Goal: Task Accomplishment & Management: Manage account settings

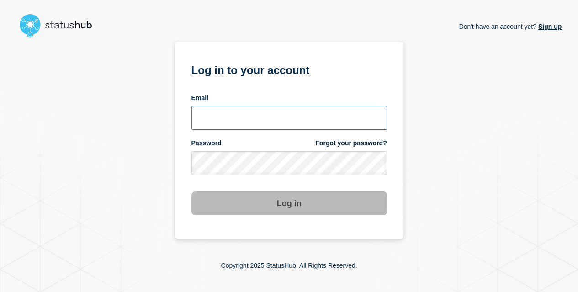
type input "[EMAIL_ADDRESS][DOMAIN_NAME]"
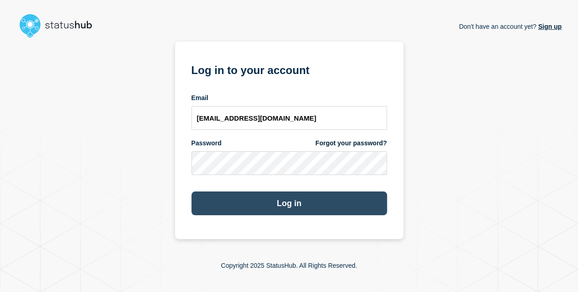
click at [301, 206] on button "Log in" at bounding box center [288, 203] width 195 height 24
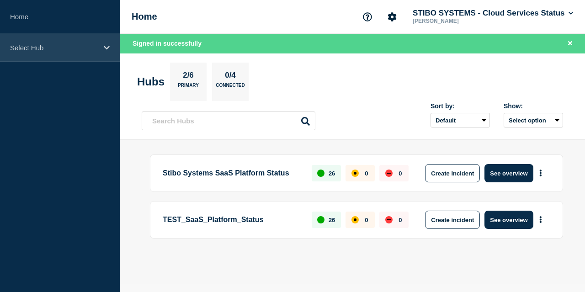
click at [65, 49] on p "Select Hub" at bounding box center [54, 48] width 88 height 8
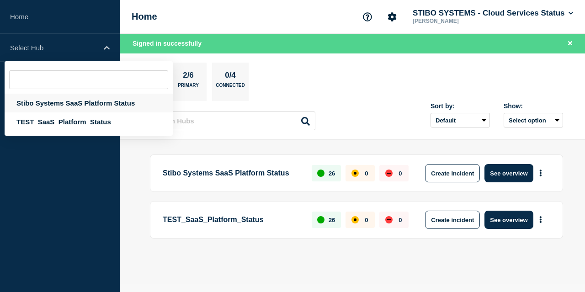
click at [83, 109] on div "Stibo Systems SaaS Platform Status" at bounding box center [89, 103] width 168 height 19
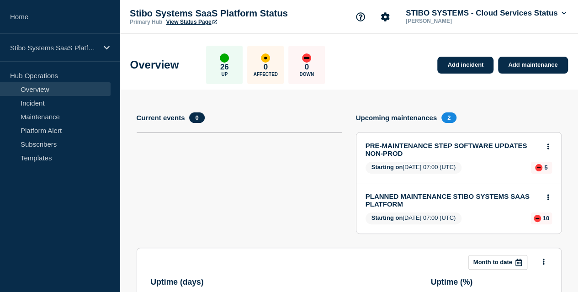
click at [435, 197] on link "PLANNED MAINTENANCE STIBO SYSTEMS SAAS PLATFORM" at bounding box center [452, 200] width 174 height 16
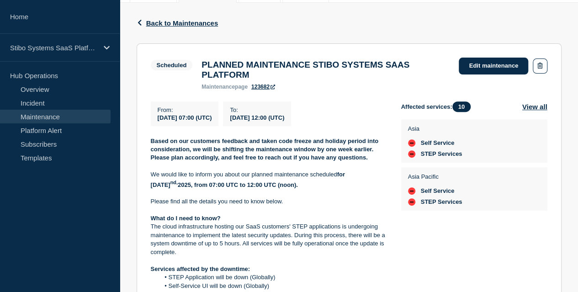
scroll to position [185, 0]
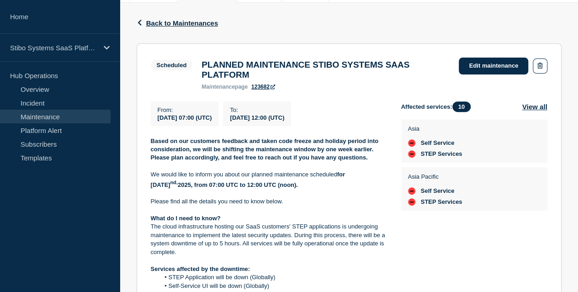
scroll to position [2, 0]
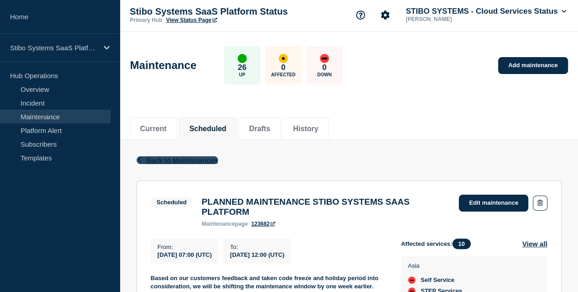
click at [175, 158] on span "Back to Maintenances" at bounding box center [182, 160] width 72 height 8
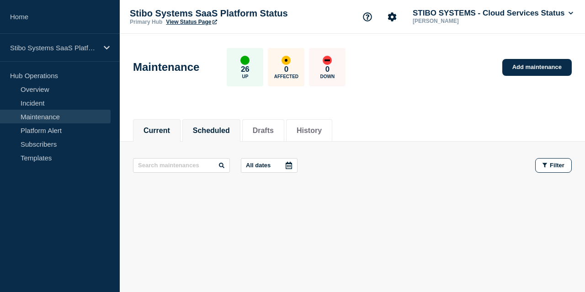
click at [236, 135] on li "Scheduled" at bounding box center [211, 130] width 58 height 22
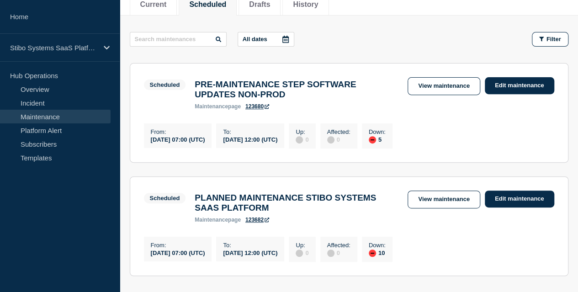
scroll to position [127, 0]
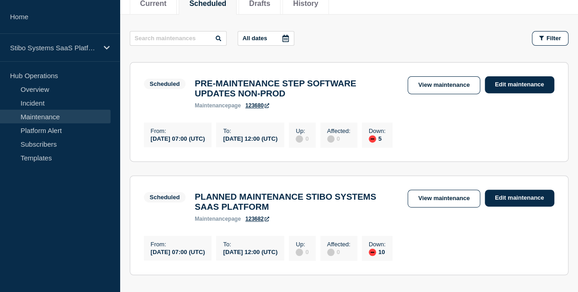
click at [276, 92] on h3 "PRE-MAINTENANCE STEP SOFTWARE UPDATES NON-PROD" at bounding box center [297, 89] width 204 height 20
click at [424, 90] on link "View maintenance" at bounding box center [443, 85] width 72 height 18
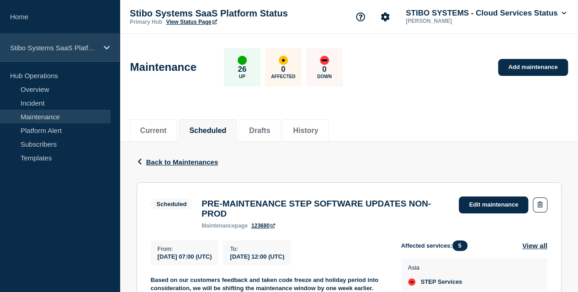
click at [91, 44] on p "Stibo Systems SaaS Platform Status" at bounding box center [54, 48] width 88 height 8
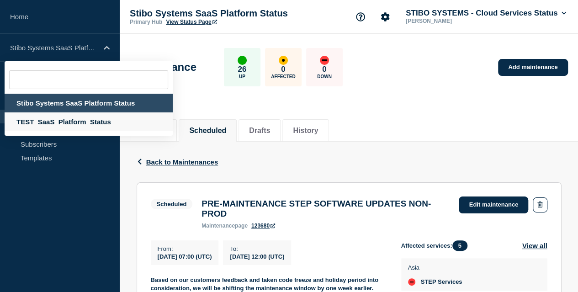
click at [74, 122] on div "TEST_SaaS_Platform_Status" at bounding box center [89, 121] width 168 height 19
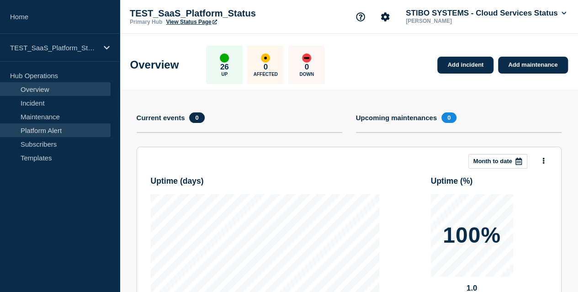
click at [52, 131] on link "Platform Alert" at bounding box center [55, 130] width 111 height 14
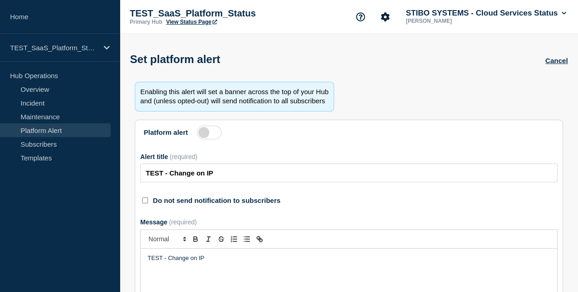
click at [209, 139] on label at bounding box center [209, 133] width 25 height 14
click at [0, 0] on input "Platform alert" at bounding box center [0, 0] width 0 height 0
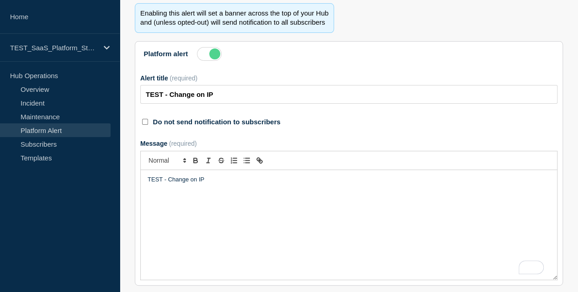
scroll to position [86, 0]
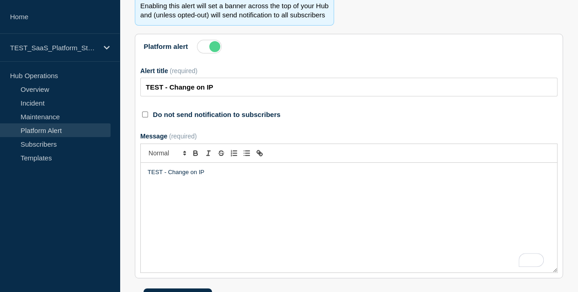
click at [235, 176] on p "TEST - Change on IP" at bounding box center [349, 172] width 402 height 8
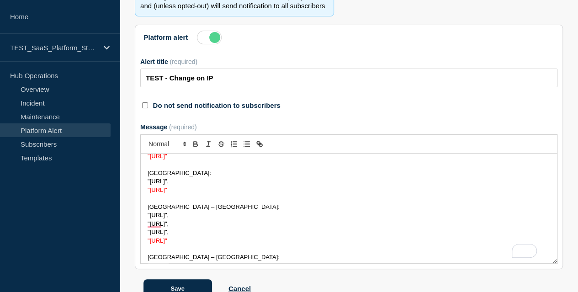
scroll to position [0, 0]
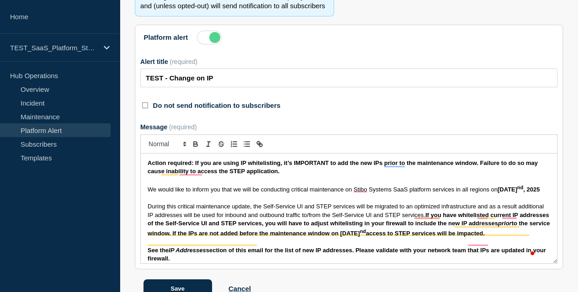
click at [208, 44] on label at bounding box center [209, 38] width 25 height 14
click at [0, 0] on input "Platform alert" at bounding box center [0, 0] width 0 height 0
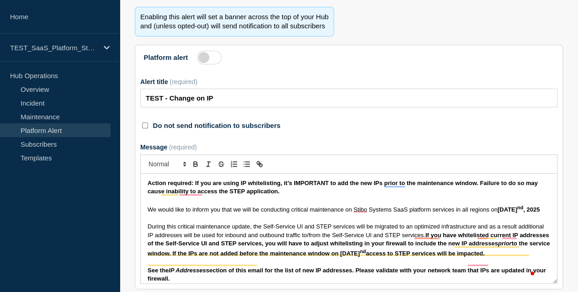
scroll to position [76, 0]
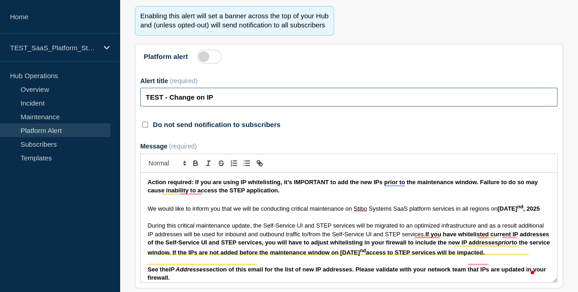
click at [255, 106] on input "TEST - Change on IP" at bounding box center [348, 97] width 417 height 19
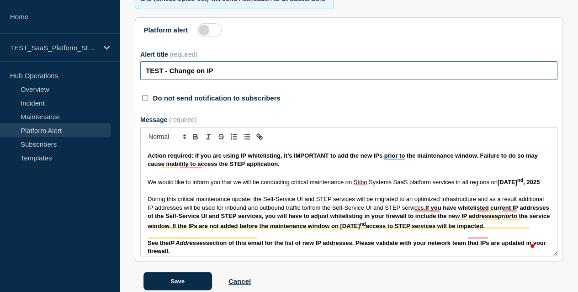
scroll to position [118, 0]
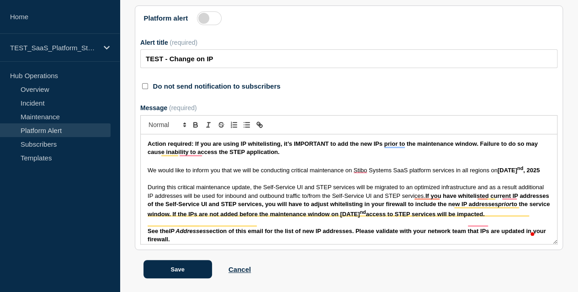
click at [149, 169] on div "Action required: If you are using IP whitelisting, it’s IMPORTANT to add the ne…" at bounding box center [349, 189] width 416 height 110
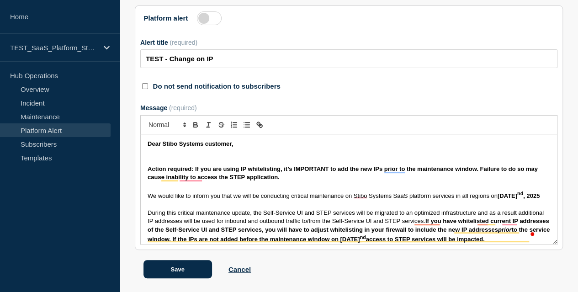
click at [196, 180] on strong "Action required: If you are using IP whitelisting, it’s IMPORTANT to add the ne…" at bounding box center [343, 172] width 391 height 15
click at [480, 180] on strong "Action required: If you are using IP whitelisting, it’s IMPORTANT to add the ne…" at bounding box center [342, 172] width 389 height 15
click at [303, 182] on p "Action required: If you are using IP whitelisting, it’s IMPORTANT to add the ne…" at bounding box center [349, 173] width 402 height 17
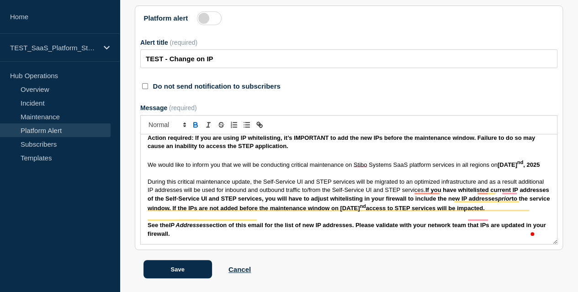
scroll to position [12, 0]
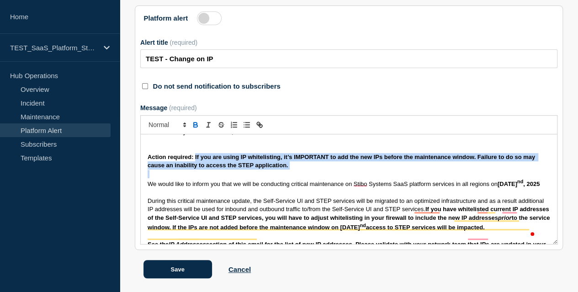
drag, startPoint x: 198, startPoint y: 182, endPoint x: 307, endPoint y: 201, distance: 110.8
click at [307, 201] on div "Dear Stibo Systems customer, Action required: If you are using IP whitelisting,…" at bounding box center [349, 189] width 416 height 110
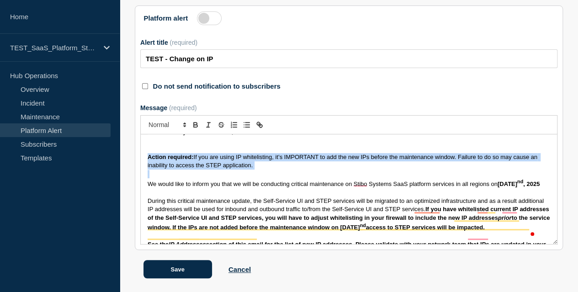
click at [307, 178] on p "To enrich screen reader interactions, please activate Accessibility in Grammarl…" at bounding box center [349, 174] width 402 height 8
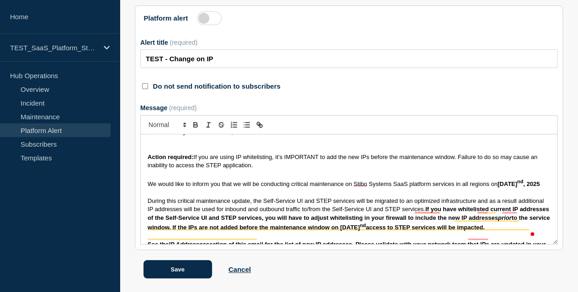
click at [284, 170] on p "Action required: If you are using IP whitelisting, it’s IMPORTANT to add the ne…" at bounding box center [349, 161] width 402 height 17
click at [292, 169] on span "If you are using IP whitelisting, it’s IMPORTANT to add the new IPs before the …" at bounding box center [343, 160] width 391 height 15
click at [296, 170] on p "Action required: If you are using IP whitelisting, it’s IMPORTANT to add the ne…" at bounding box center [349, 161] width 402 height 17
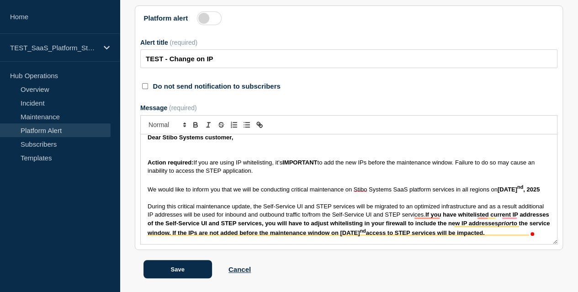
scroll to position [22, 0]
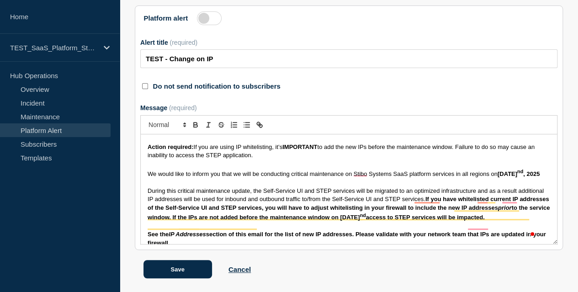
click at [235, 177] on span "We would like to inform you that we will be conducting critical maintenance on …" at bounding box center [319, 173] width 342 height 7
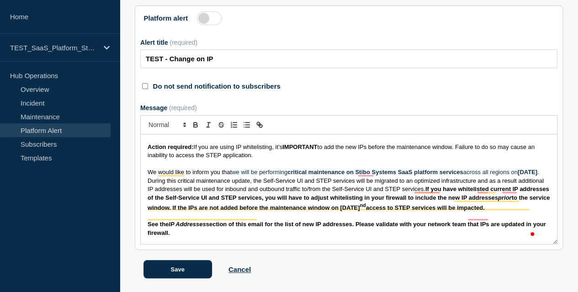
click at [231, 176] on p "We would like to inform you that we will be performing critical maintenance on …" at bounding box center [349, 172] width 402 height 8
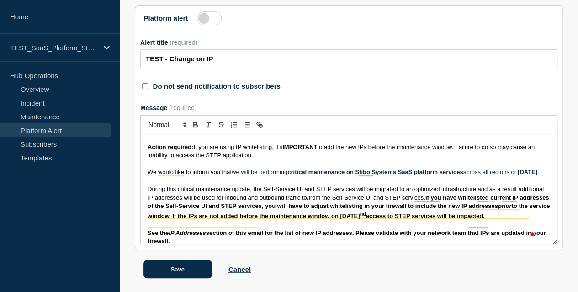
scroll to position [146, 0]
click at [480, 195] on span "During this critical maintenance update, the Self-Service UI and STEP services …" at bounding box center [346, 192] width 397 height 15
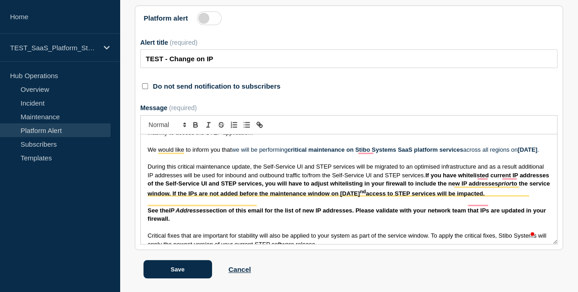
scroll to position [44, 0]
click at [352, 163] on p "To enrich screen reader interactions, please activate Accessibility in Grammarl…" at bounding box center [349, 159] width 402 height 8
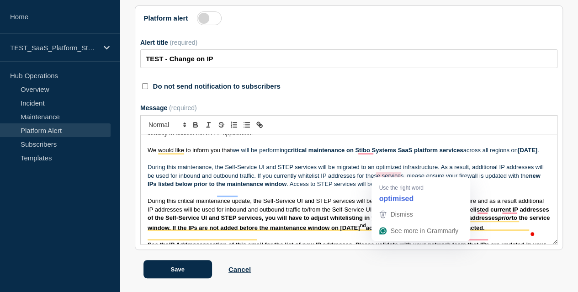
click at [406, 162] on p "To enrich screen reader interactions, please activate Accessibility in Grammarl…" at bounding box center [349, 159] width 402 height 8
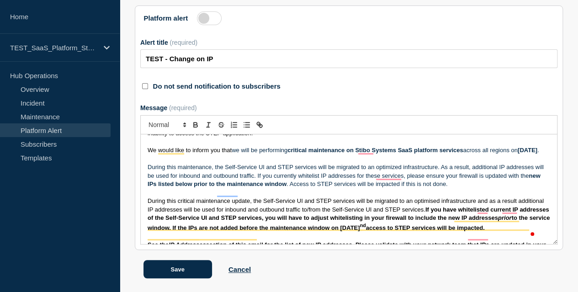
click at [199, 181] on p "During this maintenance, the Self-Service UI and STEP services will be migrated…" at bounding box center [349, 175] width 402 height 25
click at [270, 179] on p "During this maintenance, the Self-Service UI and STEP services will be migrated…" at bounding box center [349, 175] width 402 height 25
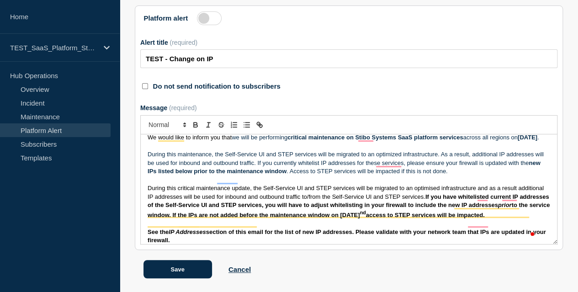
scroll to position [59, 0]
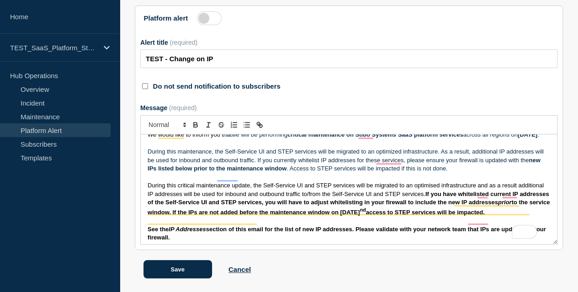
click at [345, 197] on span "During this critical maintenance update, the Self-Service UI and STEP services …" at bounding box center [346, 189] width 397 height 15
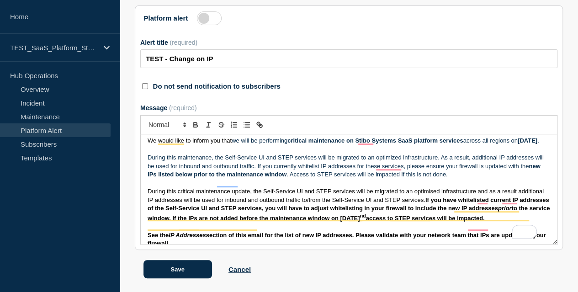
scroll to position [0, 0]
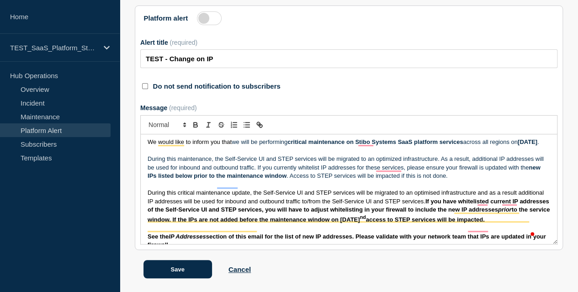
click at [353, 189] on p "To enrich screen reader interactions, please activate Accessibility in Grammarl…" at bounding box center [349, 184] width 402 height 8
drag, startPoint x: 331, startPoint y: 206, endPoint x: 453, endPoint y: 206, distance: 122.0
click at [453, 204] on span "During this critical maintenance update, the Self-Service UI and STEP services …" at bounding box center [346, 196] width 397 height 15
copy span "to/from the Self-Service UI and STEP services"
click at [267, 174] on p "During this maintenance, the Self-Service UI and STEP services will be migrated…" at bounding box center [349, 167] width 402 height 25
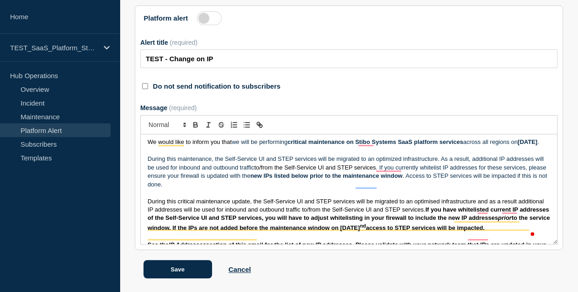
click at [394, 174] on p "During this maintenance, the Self-Service UI and STEP services will be migrated…" at bounding box center [349, 172] width 402 height 34
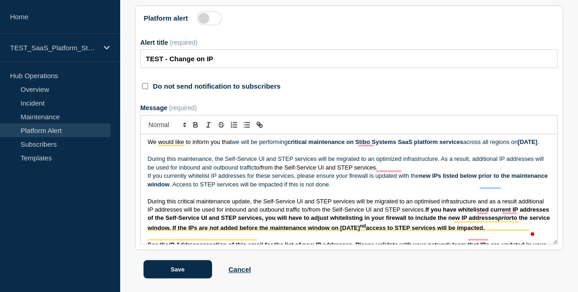
click at [394, 172] on p "During this maintenance, the Self-Service UI and STEP services will be migrated…" at bounding box center [349, 163] width 402 height 17
click at [341, 209] on span "During this critical maintenance update, the Self-Service UI and STEP services …" at bounding box center [346, 205] width 397 height 15
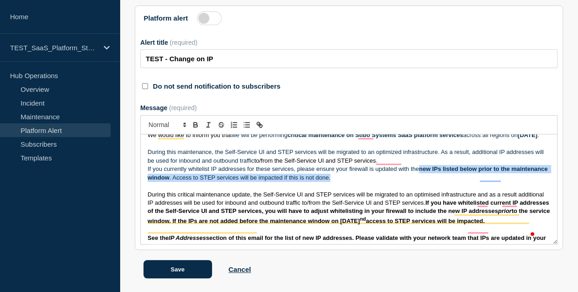
drag, startPoint x: 425, startPoint y: 172, endPoint x: 428, endPoint y: 180, distance: 8.6
click at [428, 180] on p "If you currently whitelist IP addresses for these services, please ensure your …" at bounding box center [349, 173] width 402 height 17
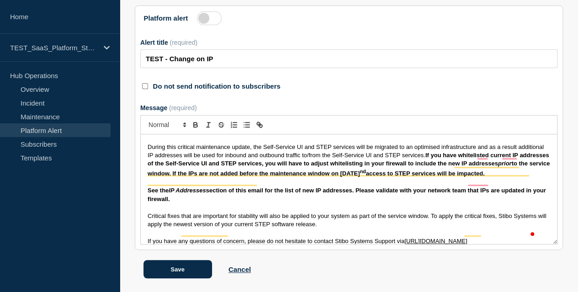
scroll to position [109, 0]
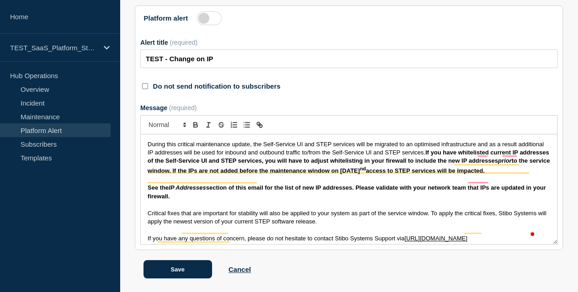
click at [254, 199] on strong "See the IP Addresses section of this email for the list of new IP addresses. Pl…" at bounding box center [348, 191] width 400 height 15
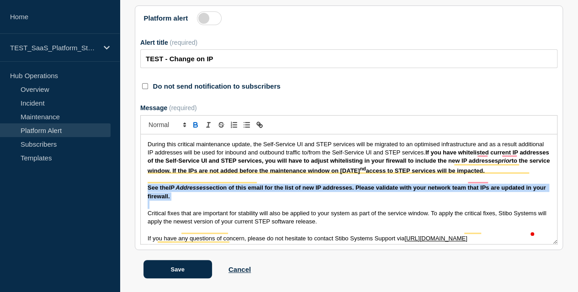
click at [254, 199] on strong "See the IP Addresses section of this email for the list of new IP addresses. Pl…" at bounding box center [348, 191] width 400 height 15
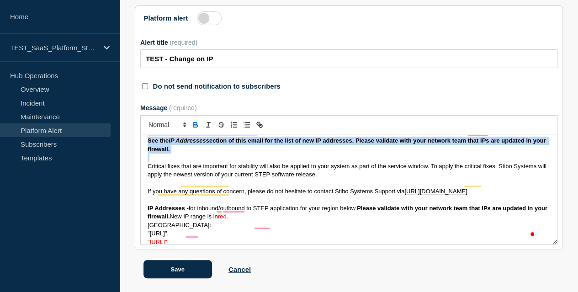
click at [243, 162] on p "To enrich screen reader interactions, please activate Accessibility in Grammarl…" at bounding box center [349, 157] width 402 height 8
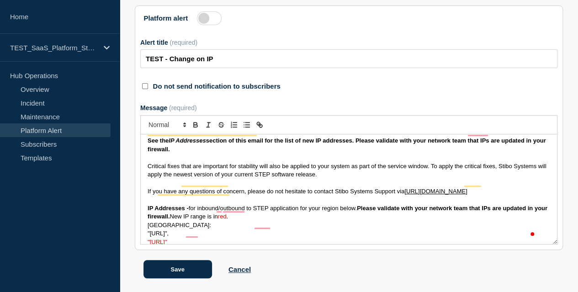
click at [211, 152] on strong "See the IP Addresses section of this email for the list of new IP addresses. Pl…" at bounding box center [348, 144] width 400 height 15
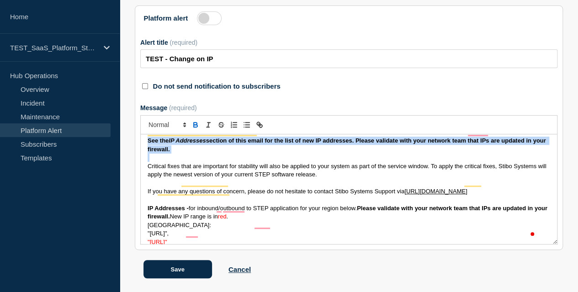
click at [211, 152] on strong "See the IP Addresses section of this email for the list of new IP addresses. Pl…" at bounding box center [348, 144] width 400 height 15
copy strong "See the IP Addresses section of this email for the list of new IP addresses. Pl…"
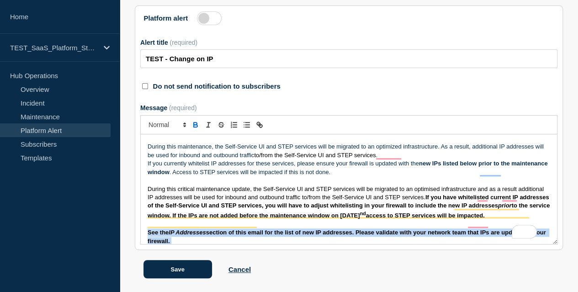
drag, startPoint x: 224, startPoint y: 156, endPoint x: 152, endPoint y: 190, distance: 79.3
click at [152, 190] on div "Dear Stibo Systems customer, Action required: If you are using IP whitelisting,…" at bounding box center [349, 189] width 416 height 110
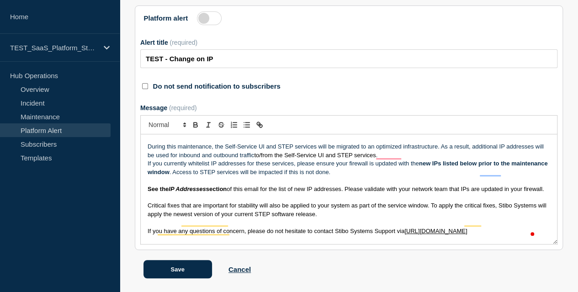
click at [258, 192] on span "of this email for the list of new IP addresses. Please validate with your netwo…" at bounding box center [385, 188] width 317 height 7
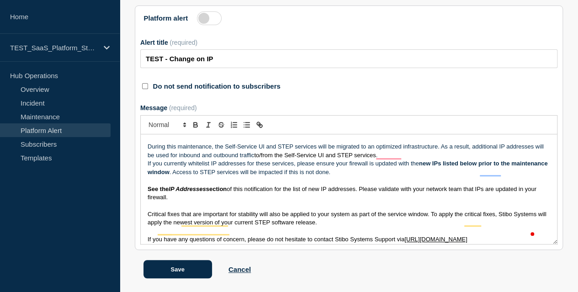
click at [380, 195] on p "See the IP Addresses section of this notification for the list of new IP addres…" at bounding box center [349, 193] width 402 height 17
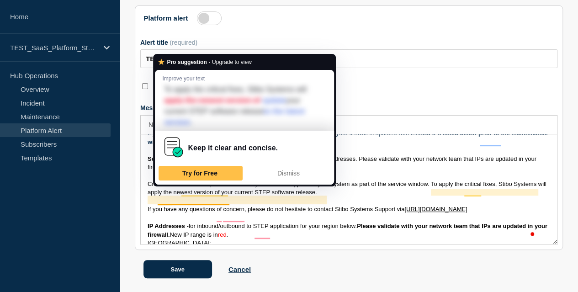
click at [219, 191] on span "Critical fixes that are important for stability will also be applied to your sy…" at bounding box center [348, 187] width 400 height 15
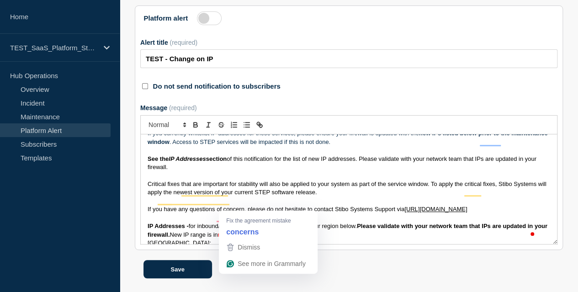
click at [243, 206] on span "If you have any questions of concern, please do not hesitate to contact Stibo S…" at bounding box center [276, 209] width 257 height 7
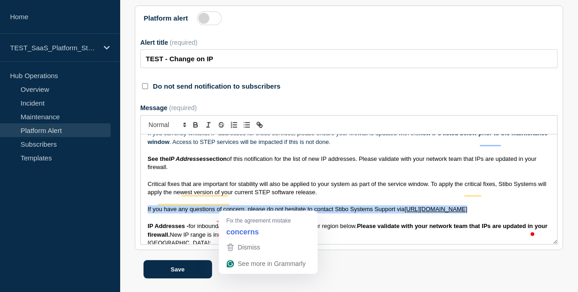
click at [243, 206] on span "If you have any questions of concern, please do not hesitate to contact Stibo S…" at bounding box center [276, 209] width 257 height 7
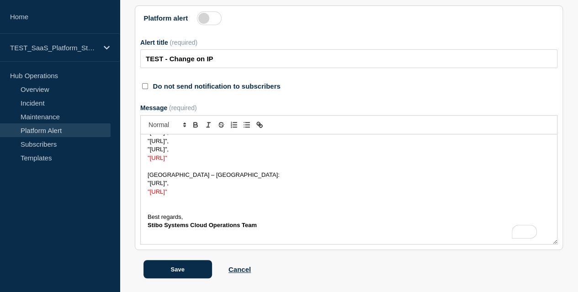
click at [190, 205] on p "To enrich screen reader interactions, please activate Accessibility in Grammarl…" at bounding box center [349, 209] width 402 height 8
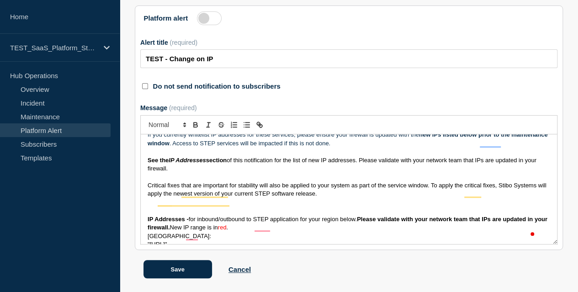
drag, startPoint x: 191, startPoint y: 167, endPoint x: 149, endPoint y: 158, distance: 43.3
click at [149, 158] on div "Dear Stibo Systems customer, Action required: If you are using IP whitelisting,…" at bounding box center [349, 189] width 416 height 110
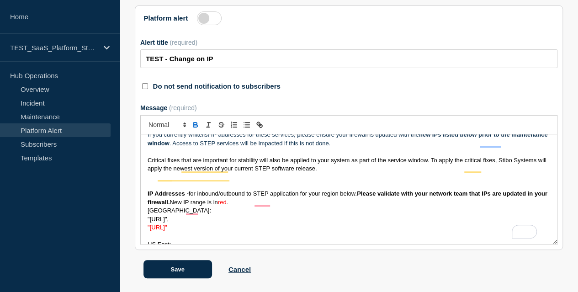
drag, startPoint x: 149, startPoint y: 189, endPoint x: 363, endPoint y: 190, distance: 214.2
click at [363, 190] on div "Dear Stibo Systems customer, Action required: If you are using IP whitelisting,…" at bounding box center [349, 189] width 416 height 110
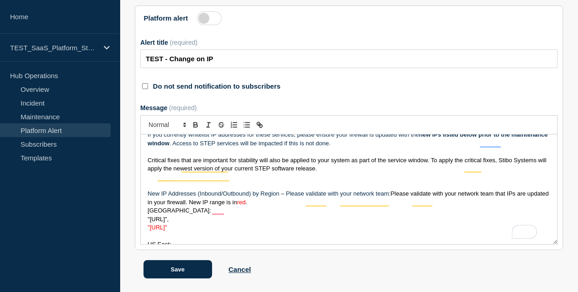
click at [312, 206] on p "Australia:" at bounding box center [349, 210] width 402 height 8
click at [256, 200] on span "red" at bounding box center [252, 202] width 9 height 7
click at [148, 209] on div "Dear Stibo Systems customer, Action required: If you are using IP whitelisting,…" at bounding box center [349, 189] width 416 height 110
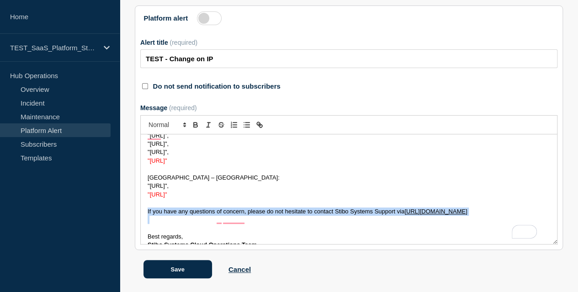
drag, startPoint x: 149, startPoint y: 213, endPoint x: 415, endPoint y: 219, distance: 265.9
click at [415, 219] on div "Dear Stibo Systems customer, Action required: If you are using IP whitelisting,…" at bounding box center [349, 189] width 416 height 110
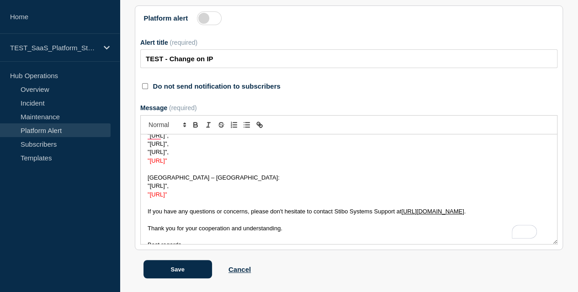
click at [447, 182] on p ""4.184.71.96/28"," at bounding box center [349, 186] width 402 height 8
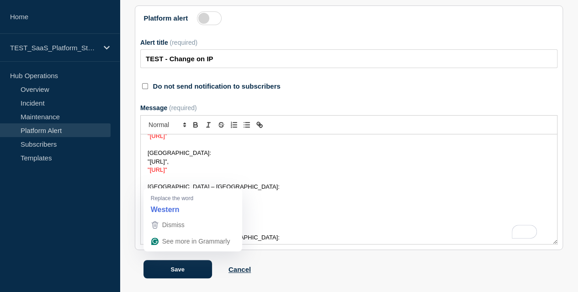
click at [280, 203] on p ""172.201.144.240/28"," at bounding box center [349, 204] width 402 height 8
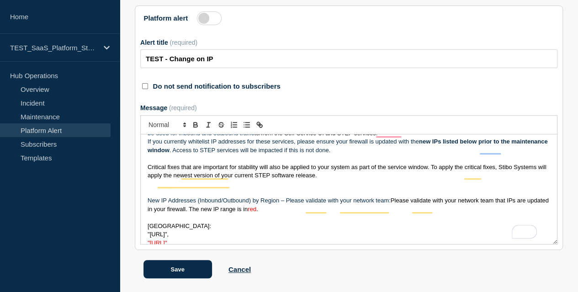
click at [221, 156] on p "To enrich screen reader interactions, please activate Accessibility in Grammarl…" at bounding box center [349, 158] width 402 height 8
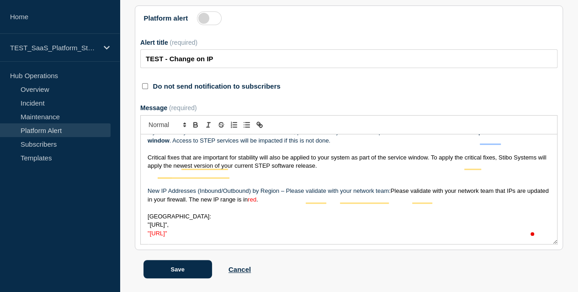
scroll to position [95, 0]
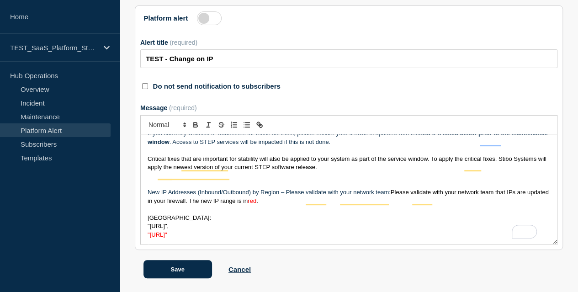
click at [323, 164] on span "Critical fixes that are important for stability will also be applied to your sy…" at bounding box center [348, 162] width 400 height 15
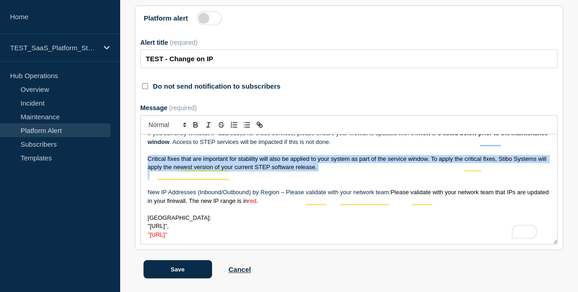
click at [323, 164] on span "Critical fixes that are important for stability will also be applied to your sy…" at bounding box center [348, 162] width 400 height 15
click at [222, 124] on line "Toggle strikethrough text" at bounding box center [221, 124] width 6 height 0
click at [350, 172] on p "To enrich screen reader interactions, please activate Accessibility in Grammarl…" at bounding box center [349, 175] width 402 height 8
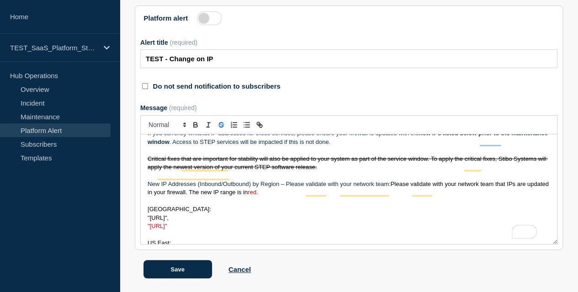
click at [164, 207] on span "Australia:" at bounding box center [179, 209] width 63 height 7
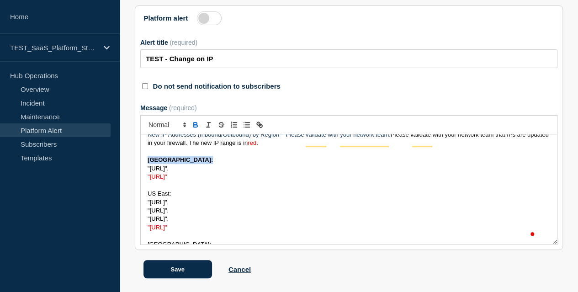
scroll to position [94, 0]
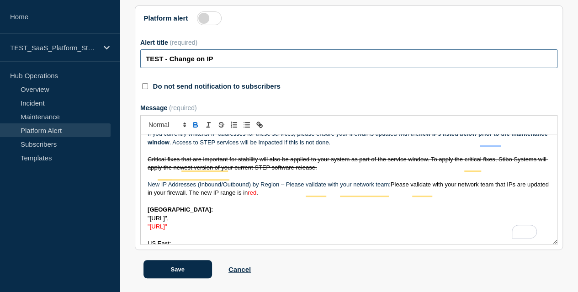
click at [231, 49] on input "TEST - Change on IP" at bounding box center [348, 58] width 417 height 19
paste input "Action Required: Update IP Whitelisting Before STEP Maintenance on November 2, …"
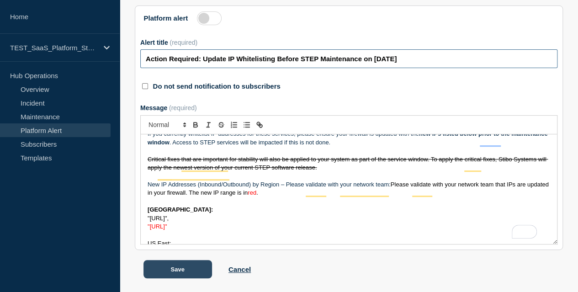
type input "Action Required: Update IP Whitelisting Before STEP Maintenance on November 2, …"
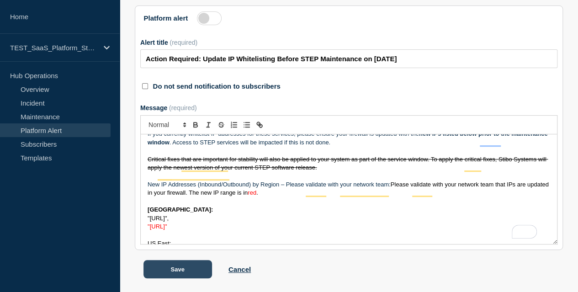
click at [188, 274] on button "Save" at bounding box center [177, 269] width 69 height 18
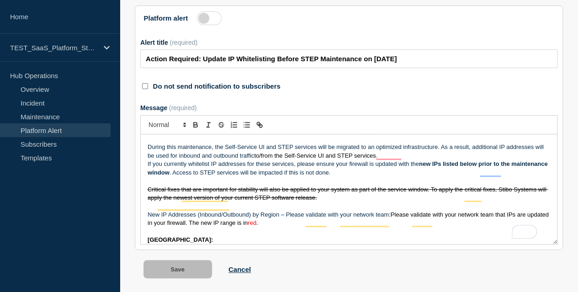
scroll to position [54, 0]
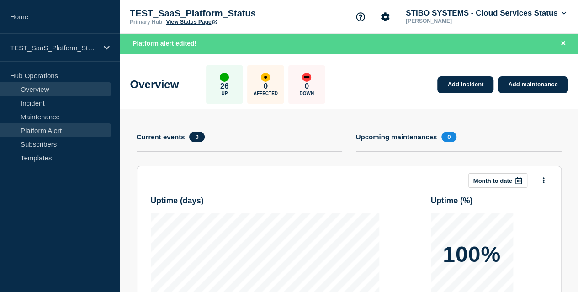
click at [57, 132] on link "Platform Alert" at bounding box center [55, 130] width 111 height 14
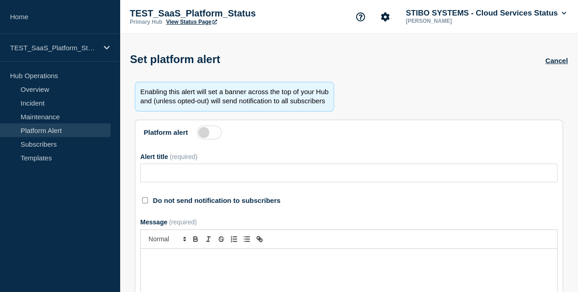
type input "Action Required: Update IP Whitelisting Before STEP Maintenance on November 2, …"
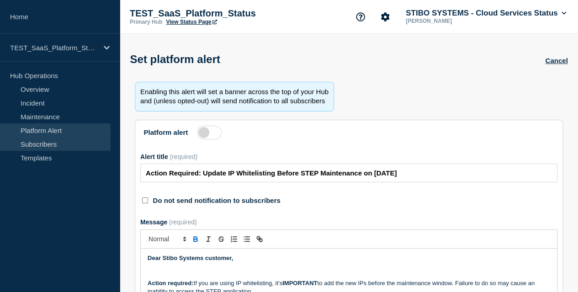
click at [58, 147] on link "Subscribers" at bounding box center [55, 144] width 111 height 14
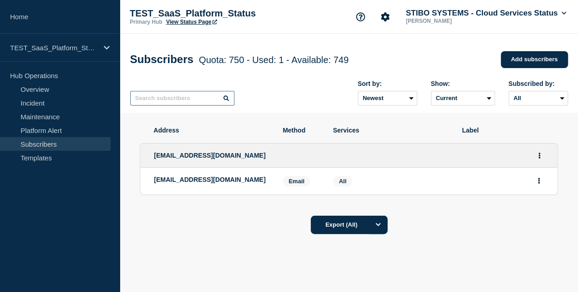
click at [197, 106] on input "text" at bounding box center [182, 98] width 104 height 15
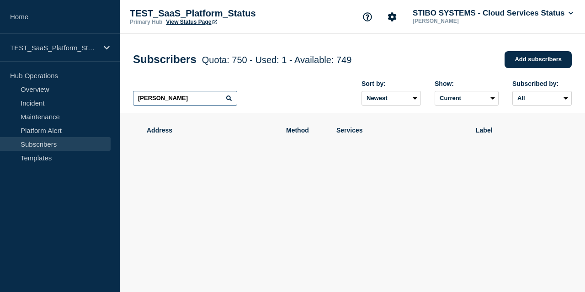
click at [197, 106] on input "yoko" at bounding box center [185, 98] width 104 height 15
click at [214, 99] on input "[EMAIL_ADDRESS][DOMAIN_NAME]" at bounding box center [185, 98] width 104 height 15
type input "y"
click at [287, 99] on div "Sort by: Newest Oldest Show: Current Deleted Recently deleted Subscribed by: Al…" at bounding box center [352, 93] width 438 height 40
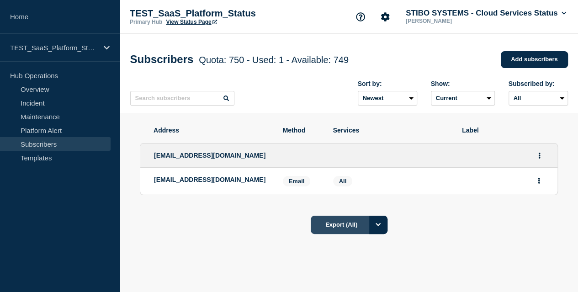
click at [387, 231] on button "Export (All)" at bounding box center [349, 225] width 77 height 18
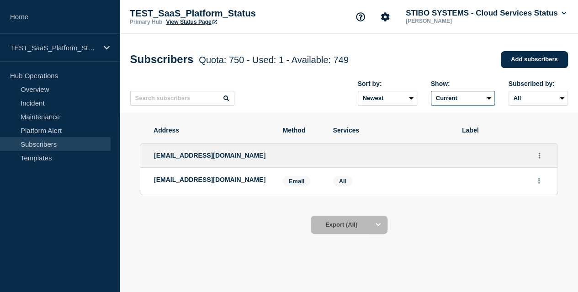
click at [472, 97] on select "Current Deleted Recently deleted" at bounding box center [463, 98] width 64 height 15
click at [389, 102] on select "Newest Oldest" at bounding box center [387, 98] width 59 height 15
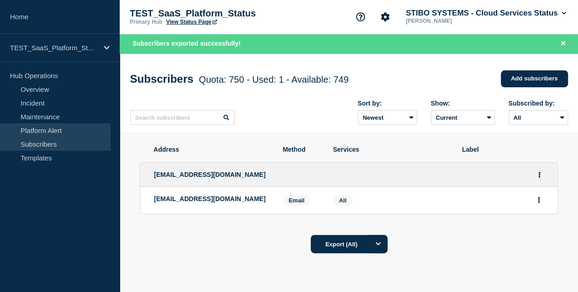
click at [61, 128] on link "Platform Alert" at bounding box center [55, 130] width 111 height 14
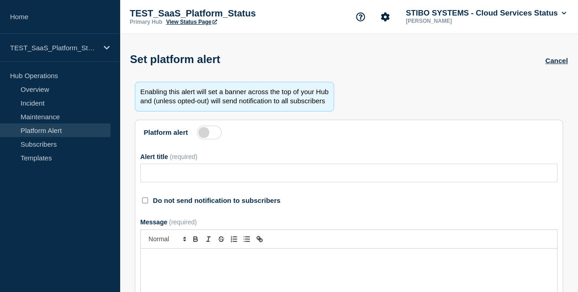
type input "Action Required: Update IP Whitelisting Before STEP Maintenance on November 2, …"
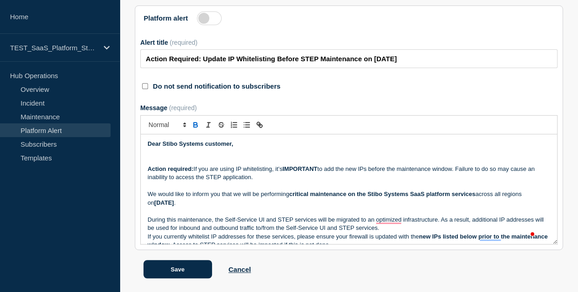
scroll to position [8, 0]
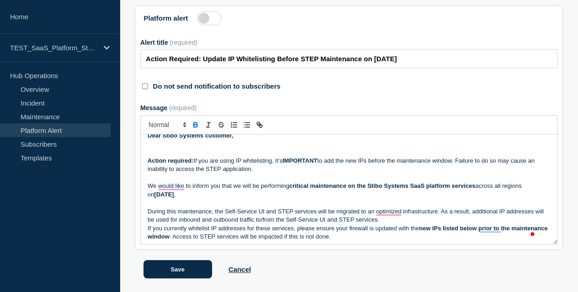
click at [280, 182] on p "We would like to inform you that we will be performing critical maintenance on …" at bounding box center [349, 190] width 402 height 17
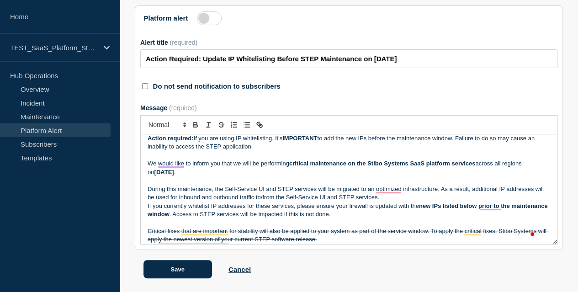
scroll to position [34, 0]
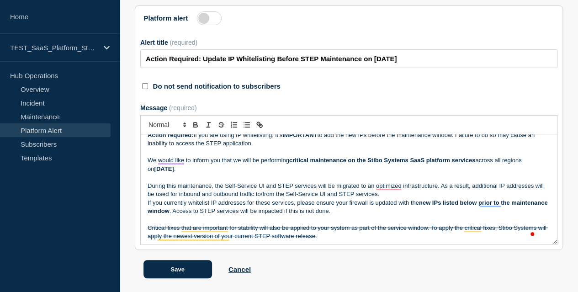
click at [443, 182] on p "During this maintenance, the Self-Service UI and STEP services will be migrated…" at bounding box center [349, 190] width 402 height 17
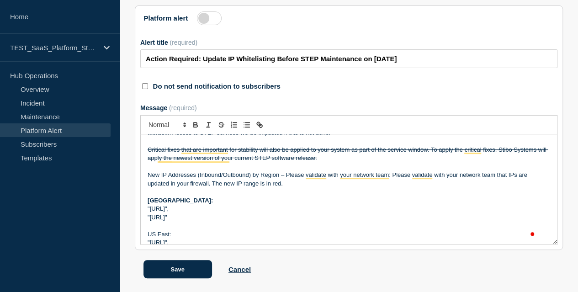
scroll to position [112, 0]
click at [295, 146] on s "Critical fixes that are important for stability will also be applied to your sy…" at bounding box center [348, 153] width 400 height 15
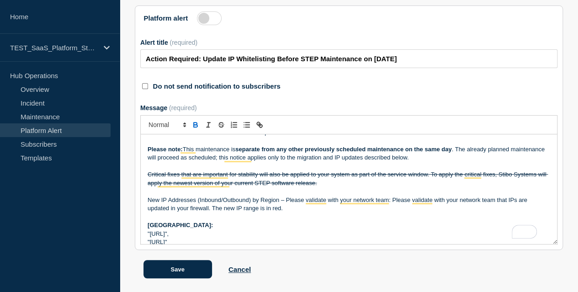
click at [459, 145] on p "Please note: This maintenance is separate from any other previously scheduled m…" at bounding box center [349, 153] width 402 height 17
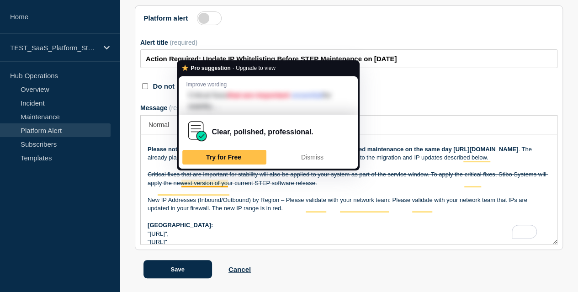
click at [203, 172] on s "Critical fixes that are important for stability will also be applied to your sy…" at bounding box center [348, 178] width 400 height 15
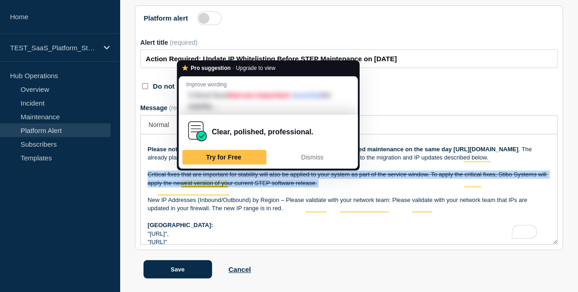
click at [203, 172] on s "Critical fixes that are important for stability will also be applied to your sy…" at bounding box center [348, 178] width 400 height 15
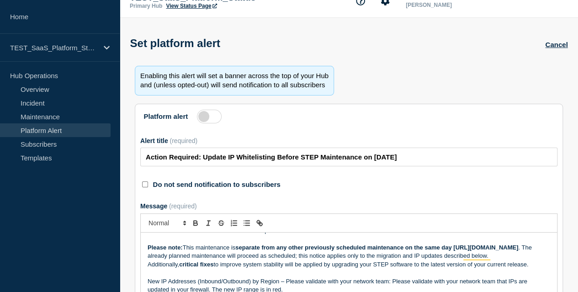
scroll to position [107, 0]
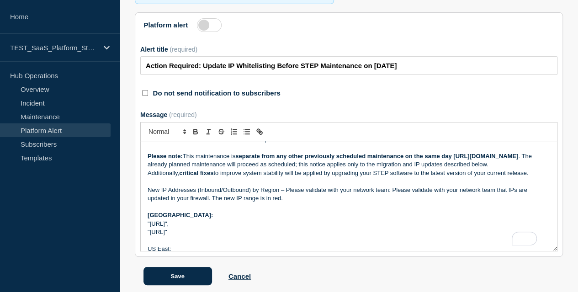
click at [322, 169] on p "Please note: This maintenance is separate from any other previously scheduled m…" at bounding box center [349, 160] width 402 height 17
drag, startPoint x: 540, startPoint y: 211, endPoint x: 142, endPoint y: 183, distance: 399.3
click at [144, 184] on div "Dear Stibo Systems customer, Action required: If you are using IP whitelisting,…" at bounding box center [349, 196] width 416 height 110
copy div "Please note: This maintenance is separate from any other previously scheduled m…"
click at [191, 176] on strong "critical fixes" at bounding box center [196, 172] width 34 height 7
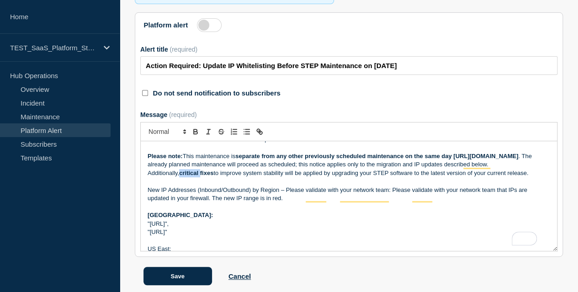
click at [191, 176] on strong "critical fixes" at bounding box center [196, 172] width 34 height 7
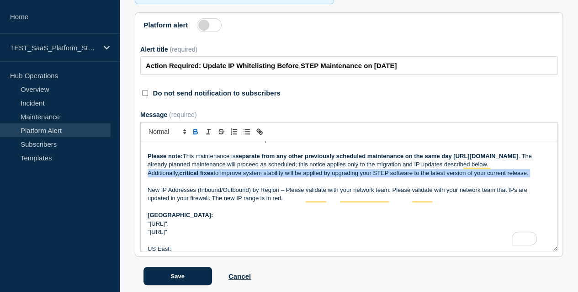
click at [191, 176] on strong "critical fixes" at bounding box center [196, 172] width 34 height 7
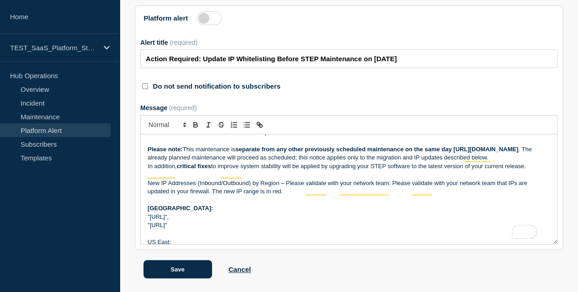
scroll to position [158, 0]
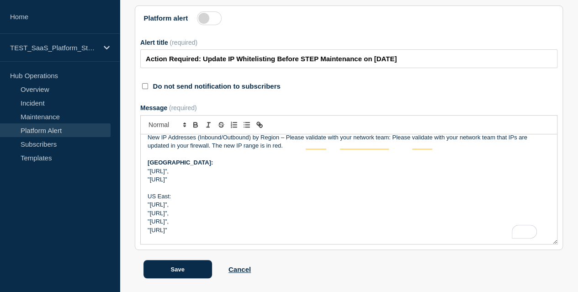
click at [174, 179] on p ""52.147.6.112/28"" at bounding box center [349, 179] width 402 height 8
click at [215, 185] on p "To enrich screen reader interactions, please activate Accessibility in Grammarl…" at bounding box center [349, 188] width 402 height 8
drag, startPoint x: 263, startPoint y: 145, endPoint x: 278, endPoint y: 151, distance: 16.2
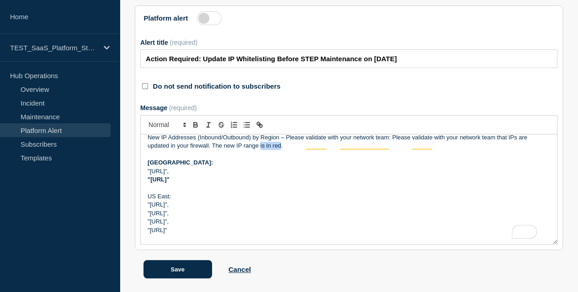
click at [284, 145] on p "New IP Addresses (Inbound/Outbound) by Region – Please validate with your netwo…" at bounding box center [349, 141] width 402 height 17
click at [271, 160] on p "Australia:" at bounding box center [349, 162] width 402 height 8
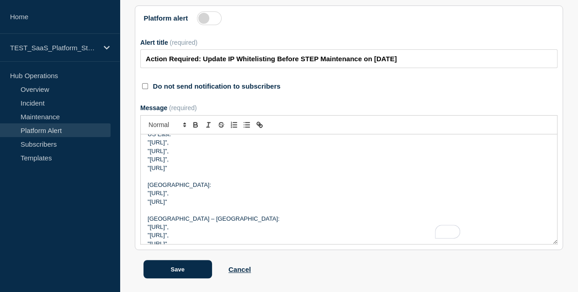
scroll to position [204, 0]
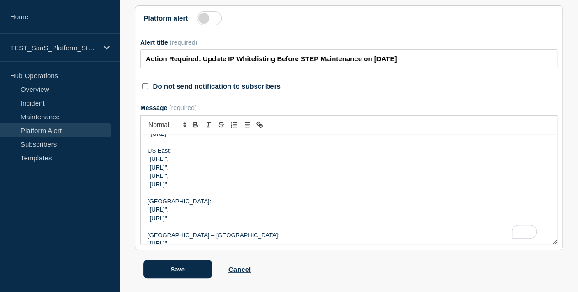
click at [168, 184] on p ""20.42.42.176/28"" at bounding box center [349, 184] width 402 height 8
click at [169, 184] on p ""20.42.42.176/28"" at bounding box center [349, 184] width 402 height 8
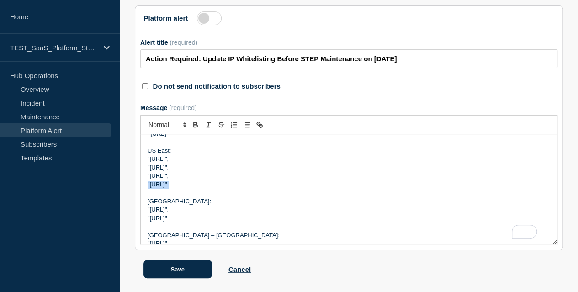
click at [169, 184] on p ""20.42.42.176/28"" at bounding box center [349, 184] width 402 height 8
click at [263, 177] on p ""20.51.159.112/28"," at bounding box center [349, 176] width 402 height 8
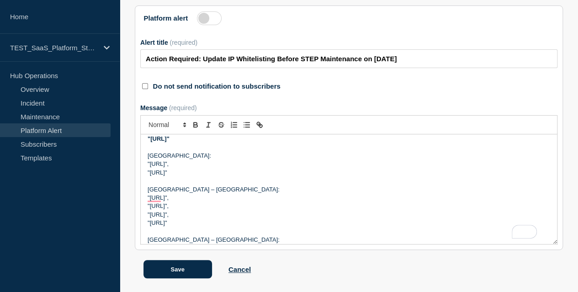
click at [170, 172] on p ""20.210.210.128/28"" at bounding box center [349, 173] width 402 height 8
click at [171, 172] on p ""20.210.210.128/28"" at bounding box center [349, 173] width 402 height 8
click at [302, 202] on p ""172.201.144.240/28"," at bounding box center [349, 206] width 402 height 8
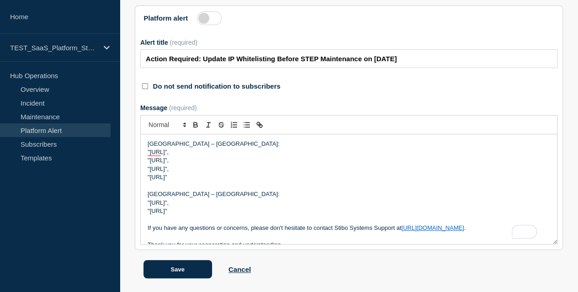
click at [184, 174] on p ""20.16.222.240/28"" at bounding box center [349, 177] width 402 height 8
click at [238, 188] on div "Dear Stibo Systems customer, Action required: If you are using IP whitelisting,…" at bounding box center [349, 189] width 416 height 110
click at [247, 186] on p "To enrich screen reader interactions, please activate Accessibility in Grammarl…" at bounding box center [349, 186] width 402 height 8
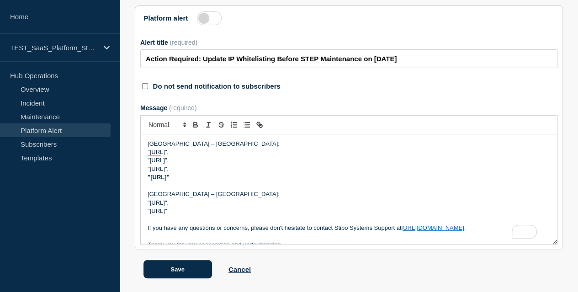
click at [182, 207] on p ""51.116.115.16/28"" at bounding box center [349, 211] width 402 height 8
click at [230, 207] on p ""51.116.115.16/28"" at bounding box center [349, 211] width 402 height 8
click at [241, 209] on p ""51.116.115.16/28"" at bounding box center [349, 211] width 402 height 8
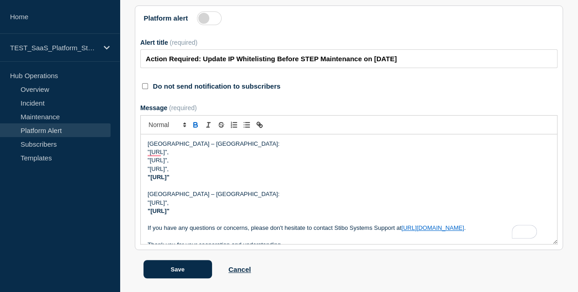
click at [201, 202] on p ""4.184.71.96/28"," at bounding box center [349, 203] width 402 height 8
click at [257, 179] on p ""20.16.222.240/28"" at bounding box center [349, 177] width 402 height 8
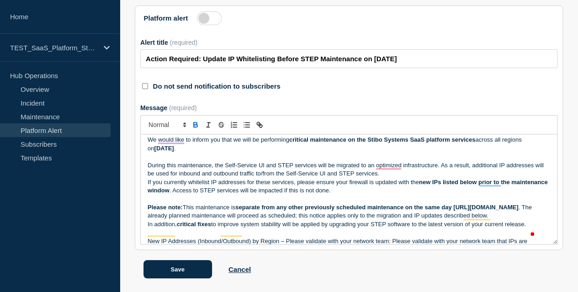
scroll to position [100, 0]
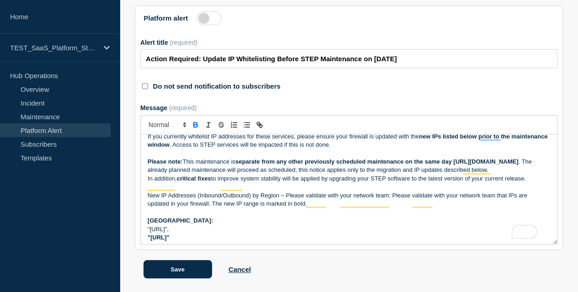
click at [335, 165] on p "Please note: This maintenance is separate from any other previously scheduled m…" at bounding box center [349, 166] width 402 height 17
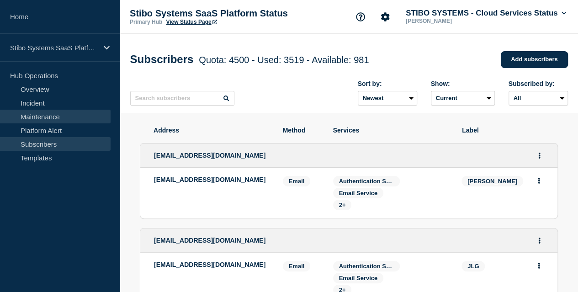
click at [54, 112] on link "Maintenance" at bounding box center [55, 117] width 111 height 14
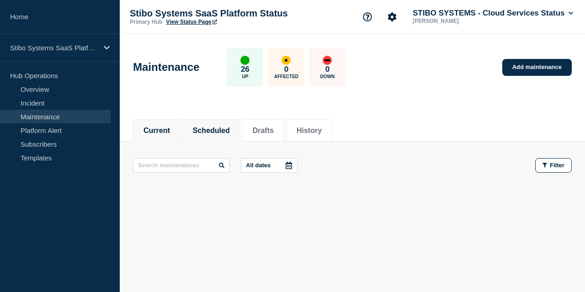
click at [217, 136] on li "Scheduled" at bounding box center [211, 130] width 58 height 22
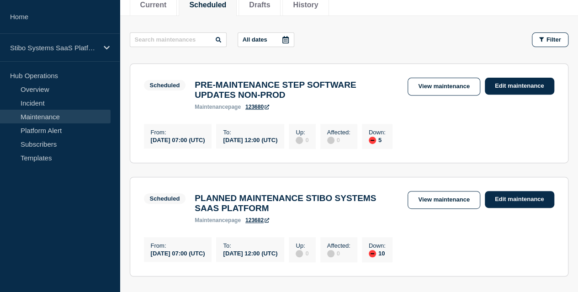
scroll to position [139, 0]
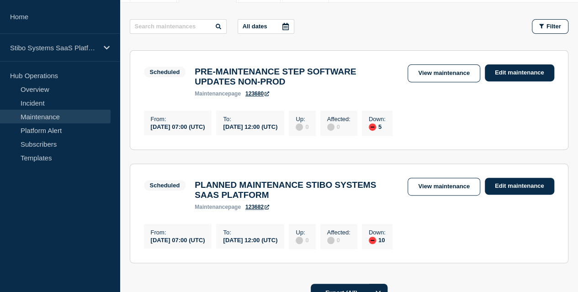
click at [262, 210] on link "123682" at bounding box center [257, 207] width 24 height 6
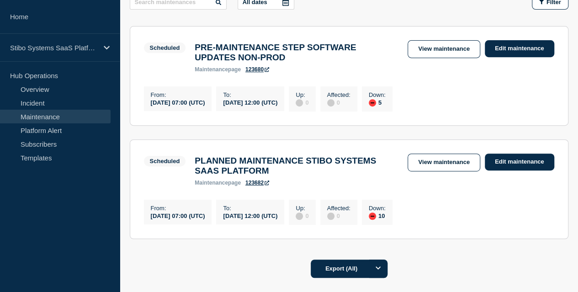
scroll to position [165, 0]
